Goal: Transaction & Acquisition: Purchase product/service

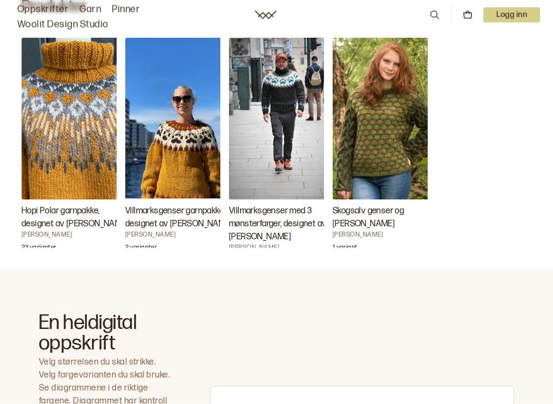
scroll to position [401, 0]
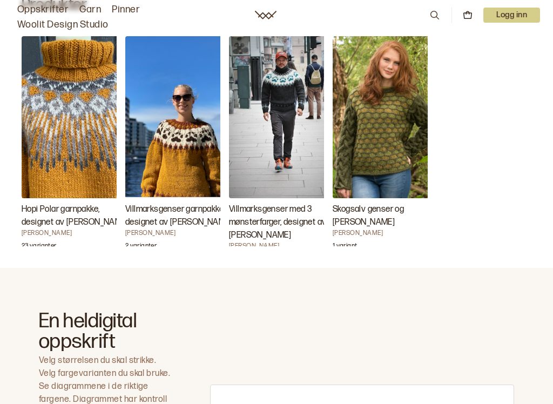
click at [80, 149] on img "Hopi Polar garnpakke, designet av Linka Neumann" at bounding box center [76, 117] width 108 height 162
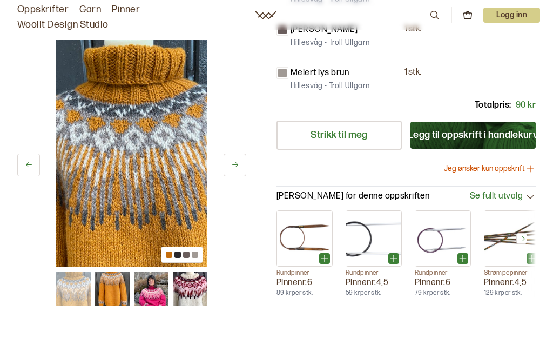
scroll to position [321, 0]
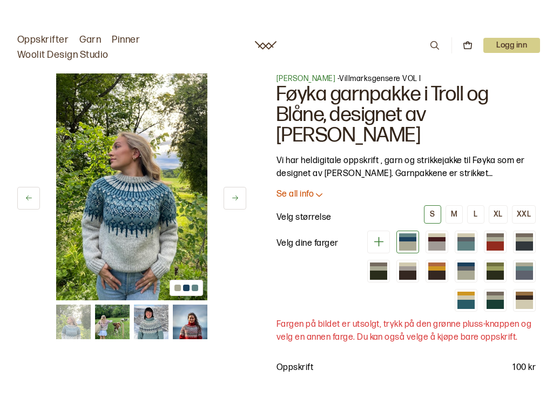
scroll to position [313, 0]
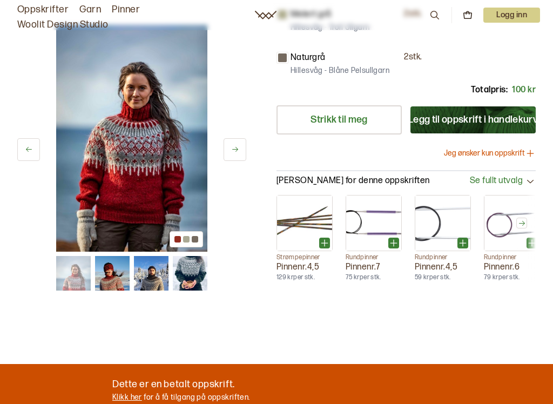
scroll to position [385, 0]
